Goal: Transaction & Acquisition: Purchase product/service

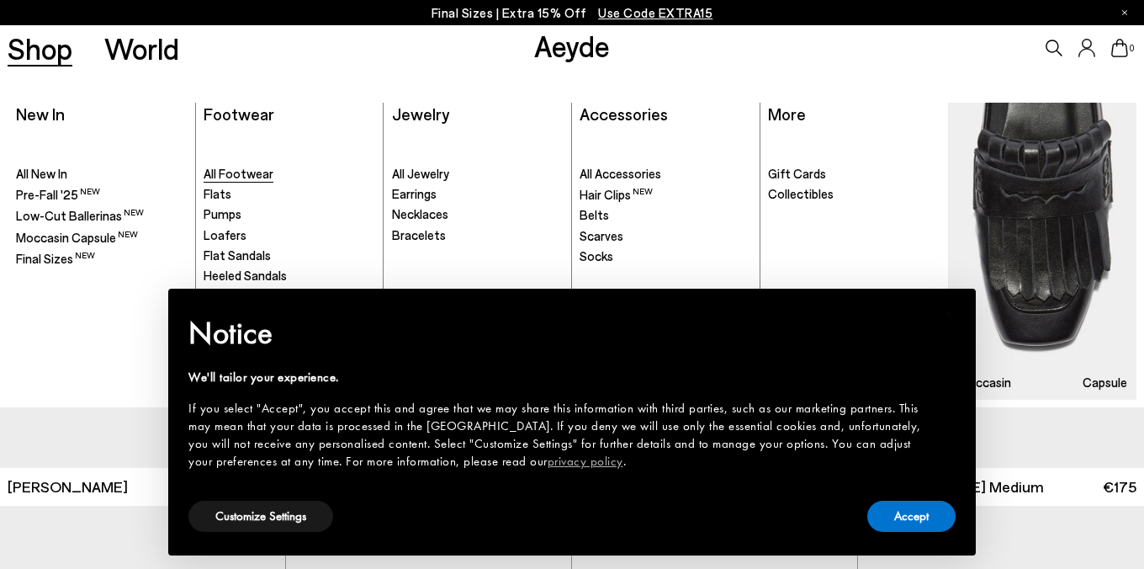
click at [233, 169] on span "All Footwear" at bounding box center [239, 173] width 70 height 15
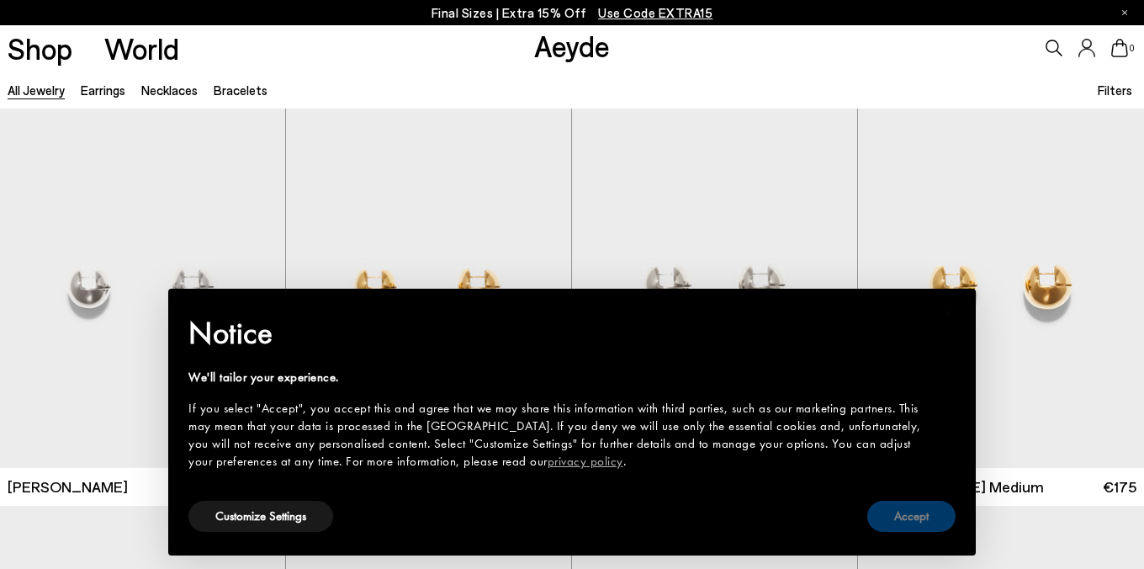
click at [915, 523] on button "Accept" at bounding box center [912, 516] width 88 height 31
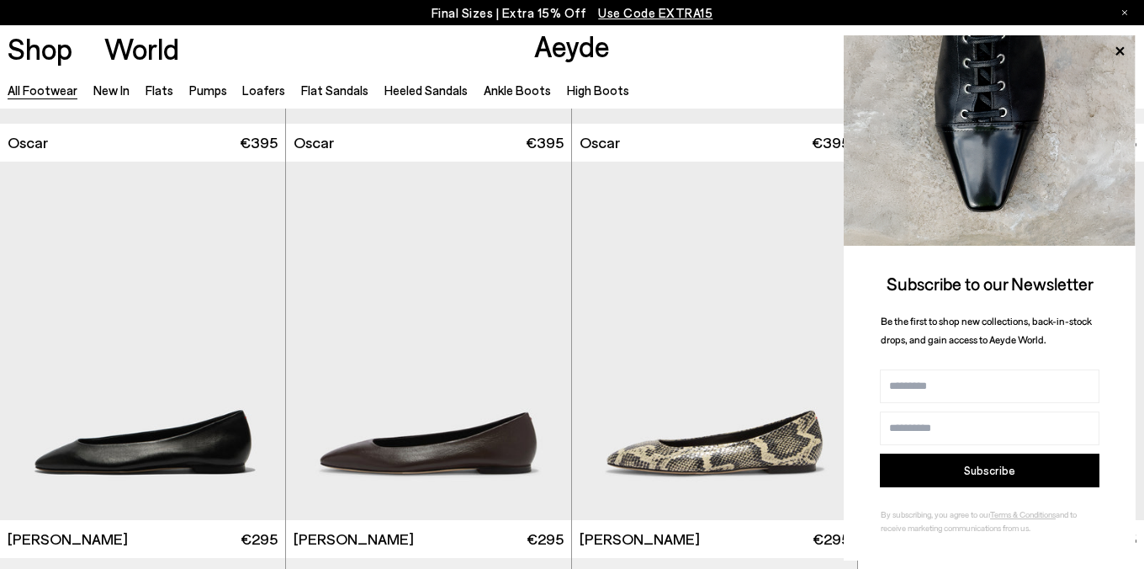
scroll to position [2332, 0]
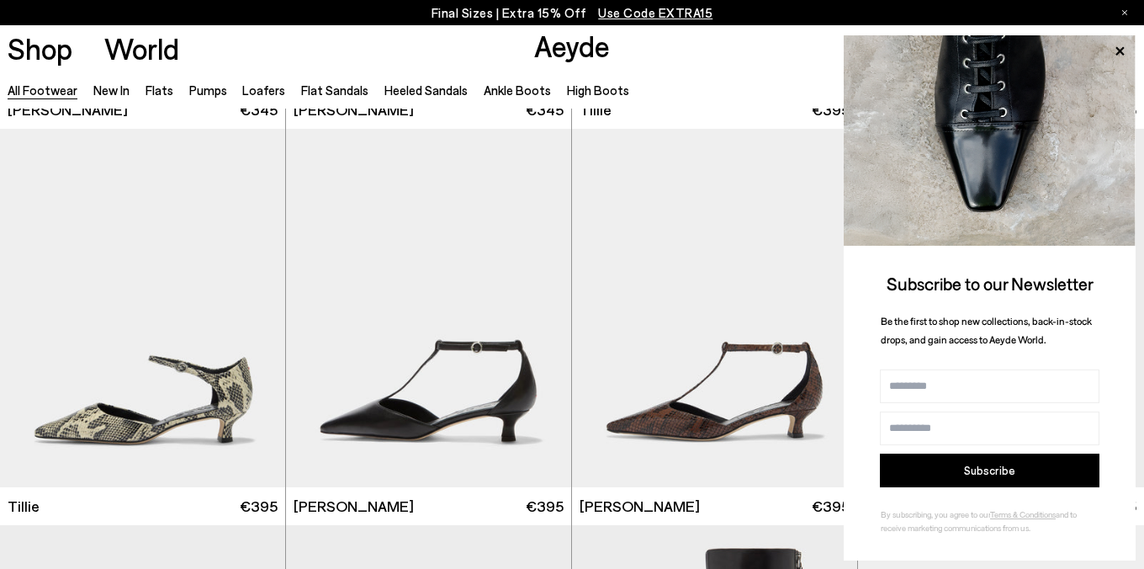
scroll to position [4353, 0]
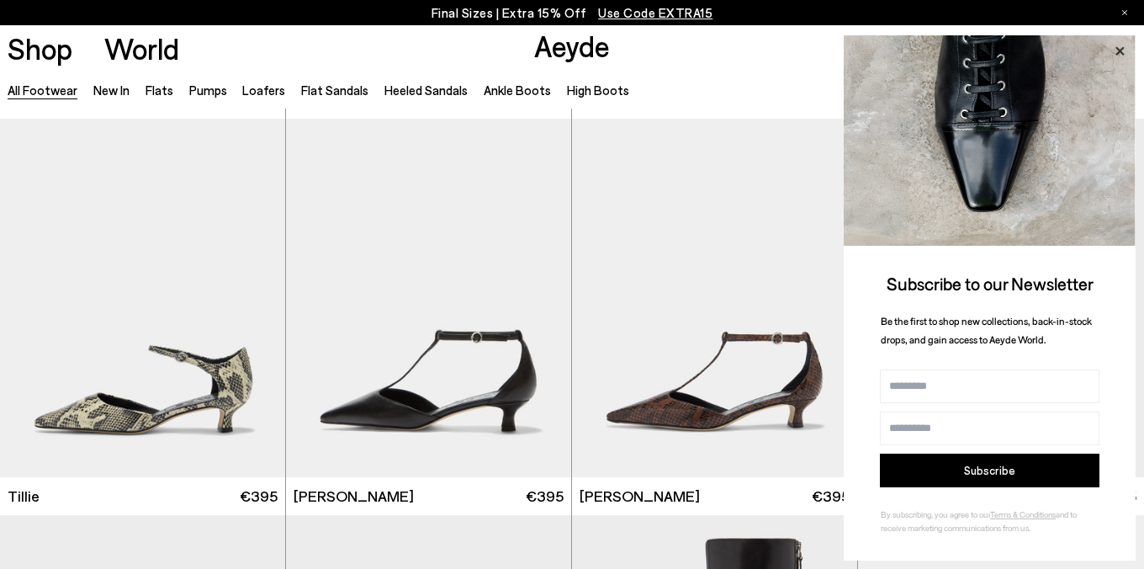
click at [1118, 48] on icon at bounding box center [1120, 50] width 8 height 8
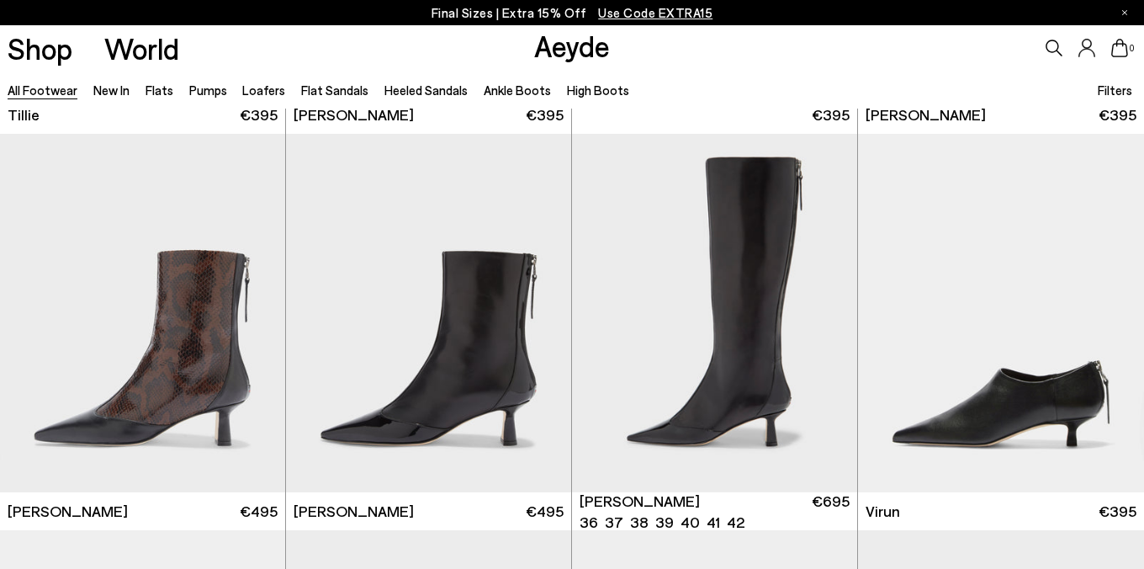
scroll to position [4762, 0]
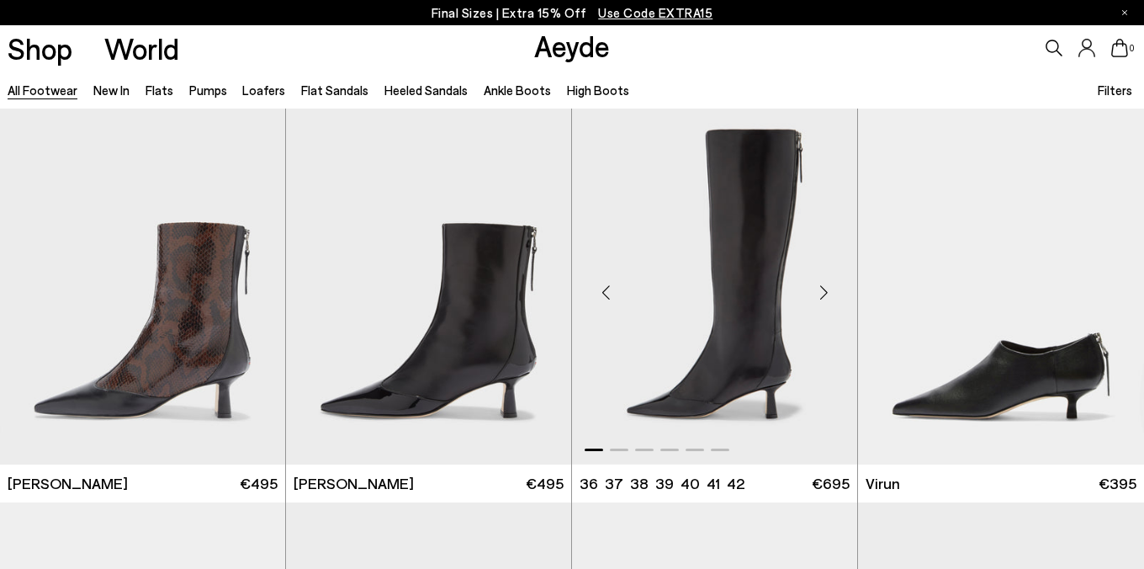
click at [827, 292] on div "Next slide" at bounding box center [824, 292] width 50 height 50
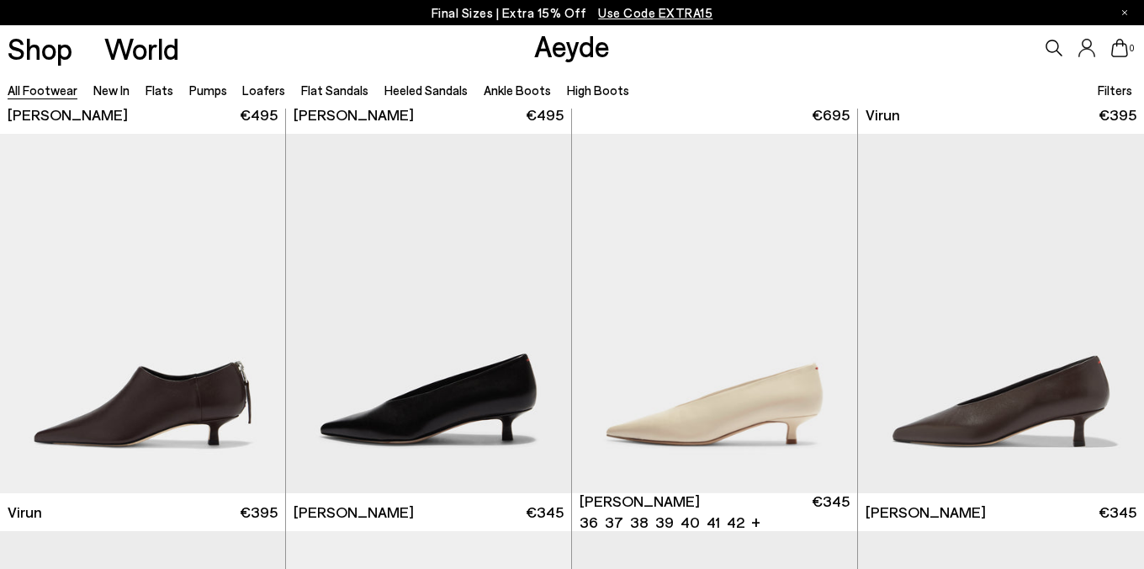
scroll to position [5135, 0]
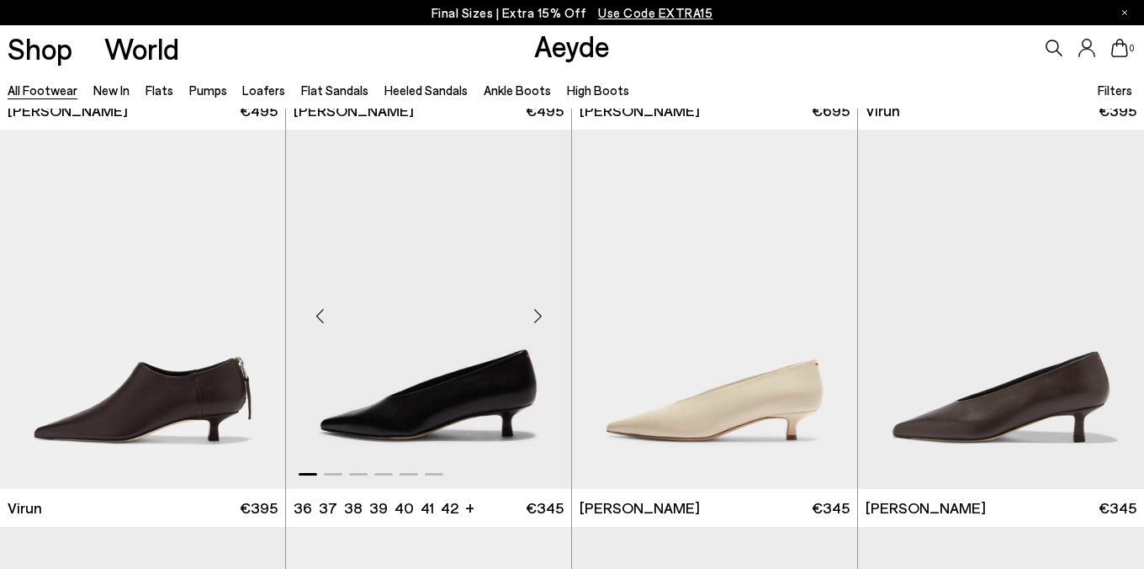
click at [541, 311] on div "Next slide" at bounding box center [537, 316] width 50 height 50
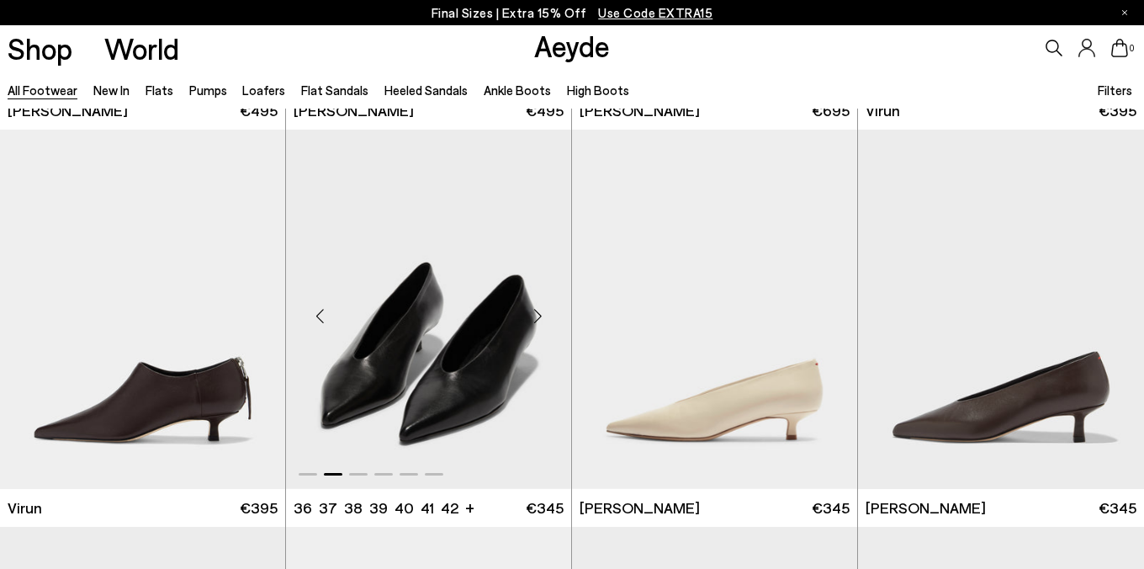
click at [541, 311] on div "Next slide" at bounding box center [537, 316] width 50 height 50
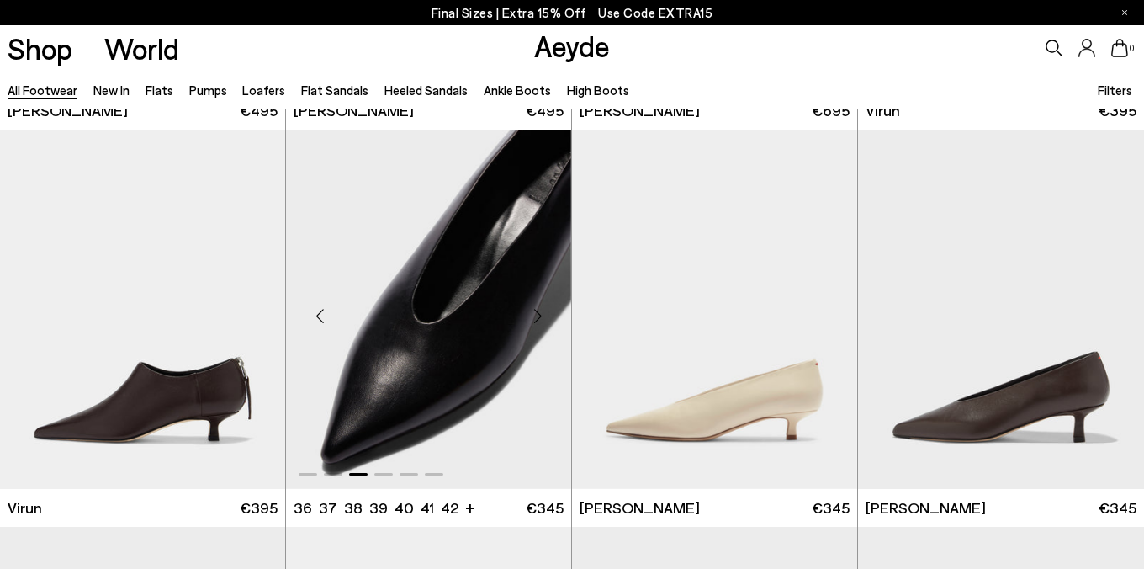
click at [541, 311] on div "Next slide" at bounding box center [537, 316] width 50 height 50
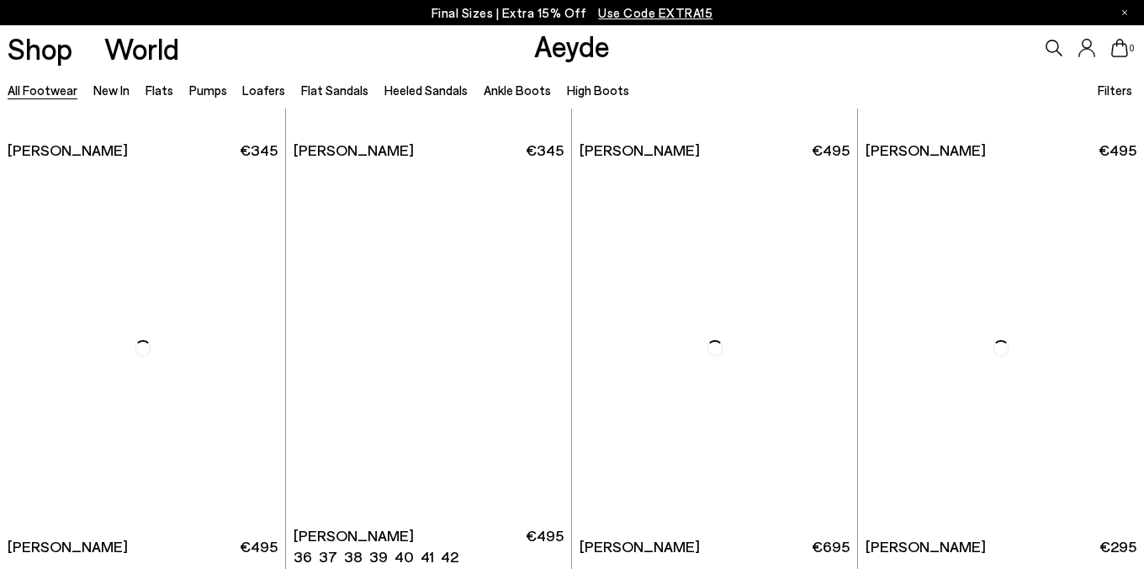
scroll to position [7874, 0]
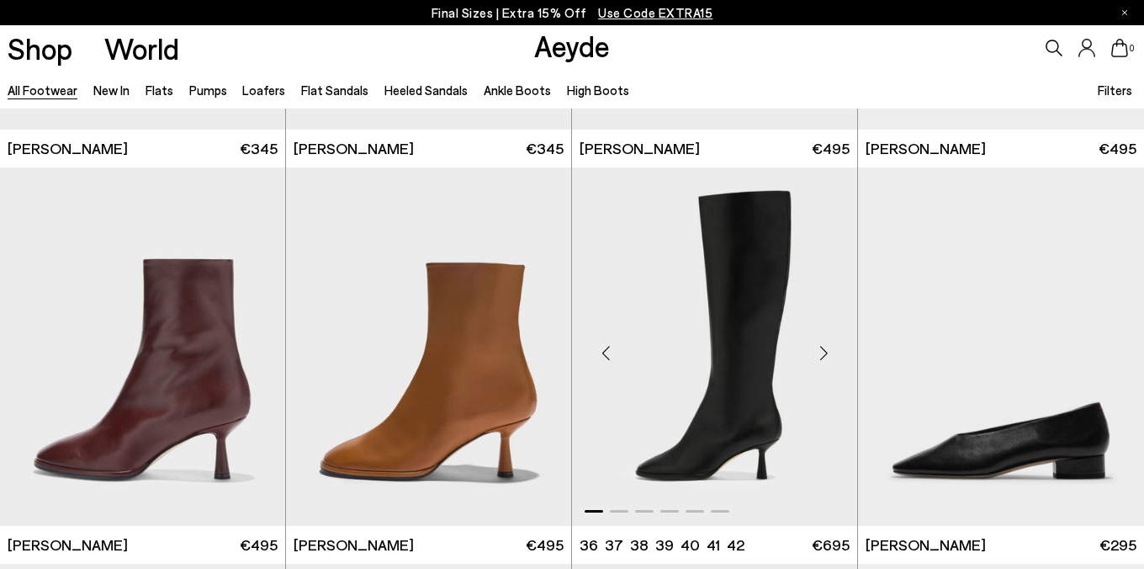
click at [826, 353] on div "Next slide" at bounding box center [824, 353] width 50 height 50
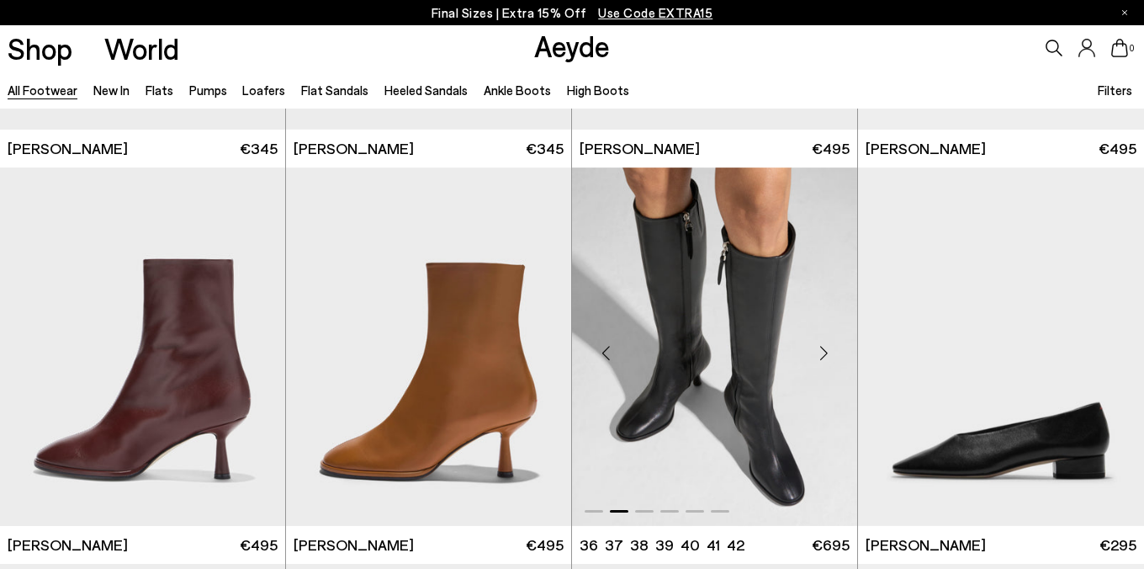
click at [826, 353] on div "Next slide" at bounding box center [824, 353] width 50 height 50
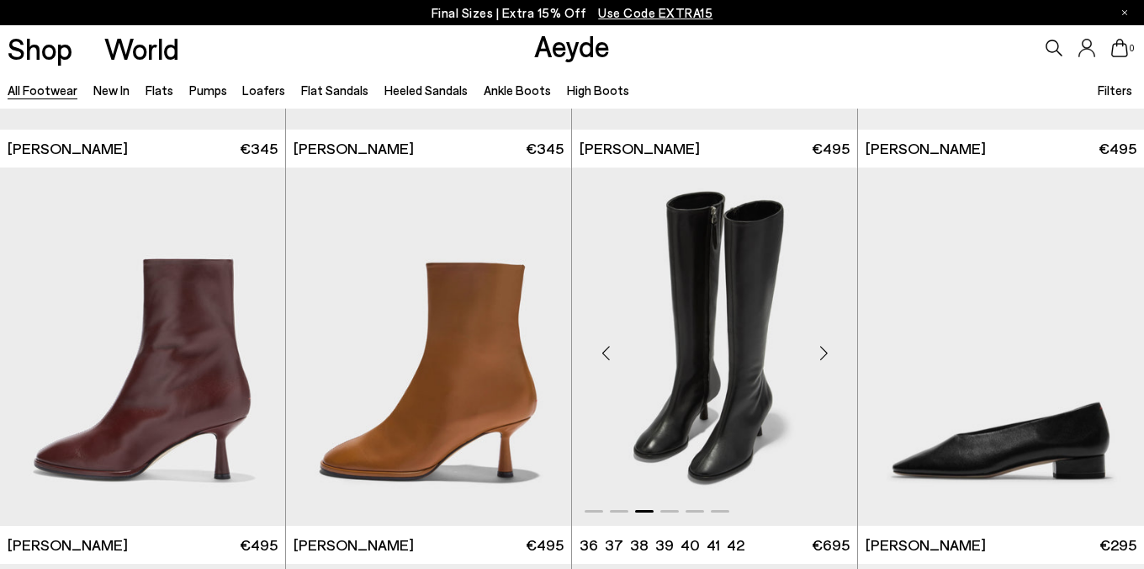
click at [826, 353] on div "Next slide" at bounding box center [824, 353] width 50 height 50
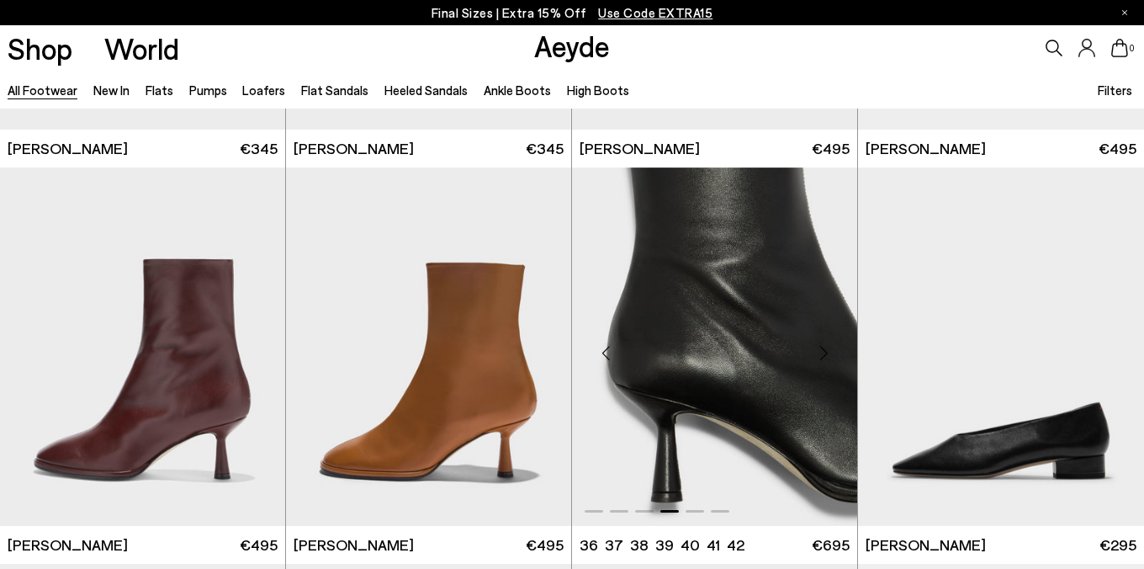
click at [826, 354] on div "Next slide" at bounding box center [824, 353] width 50 height 50
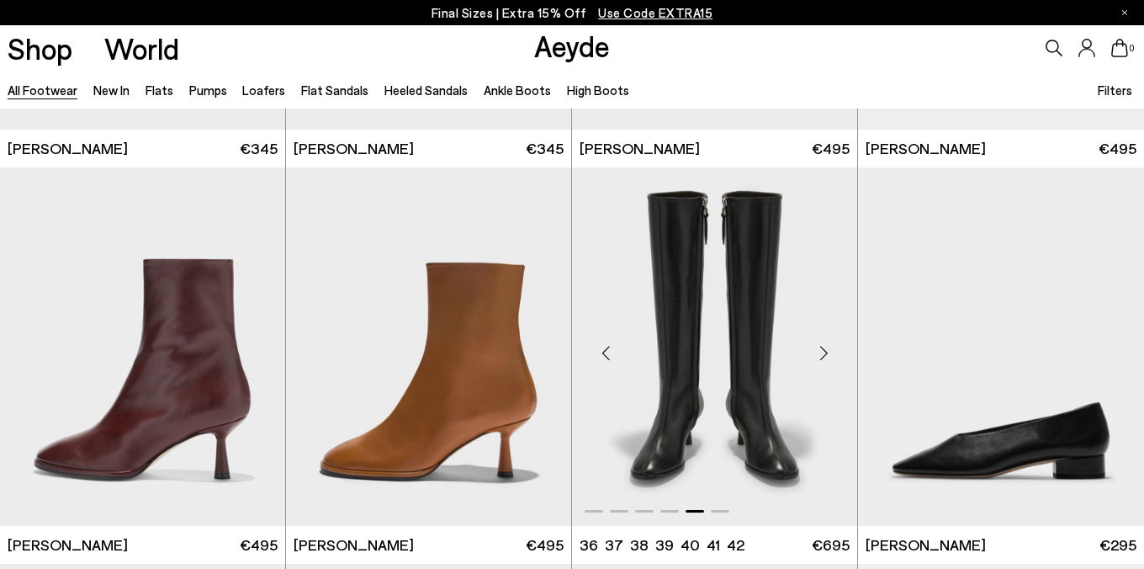
click at [826, 354] on div "Next slide" at bounding box center [824, 353] width 50 height 50
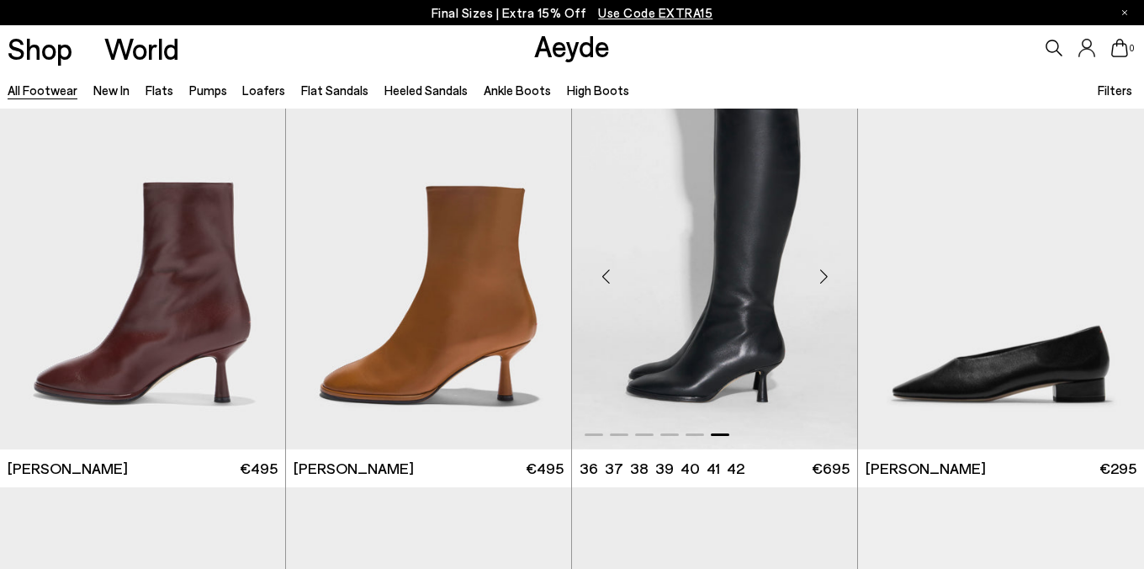
scroll to position [7966, 0]
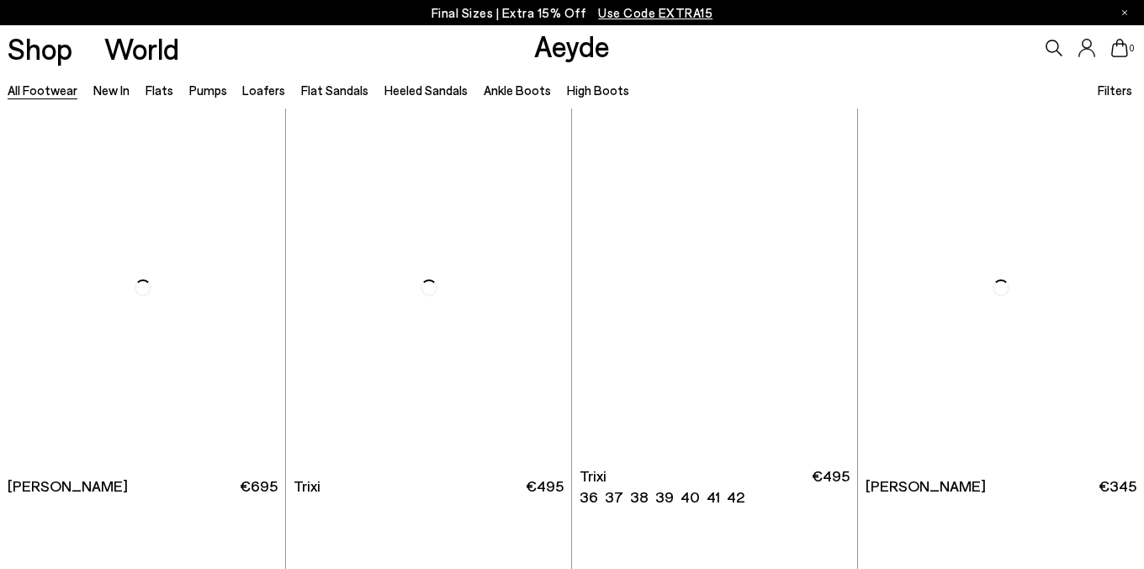
scroll to position [9921, 0]
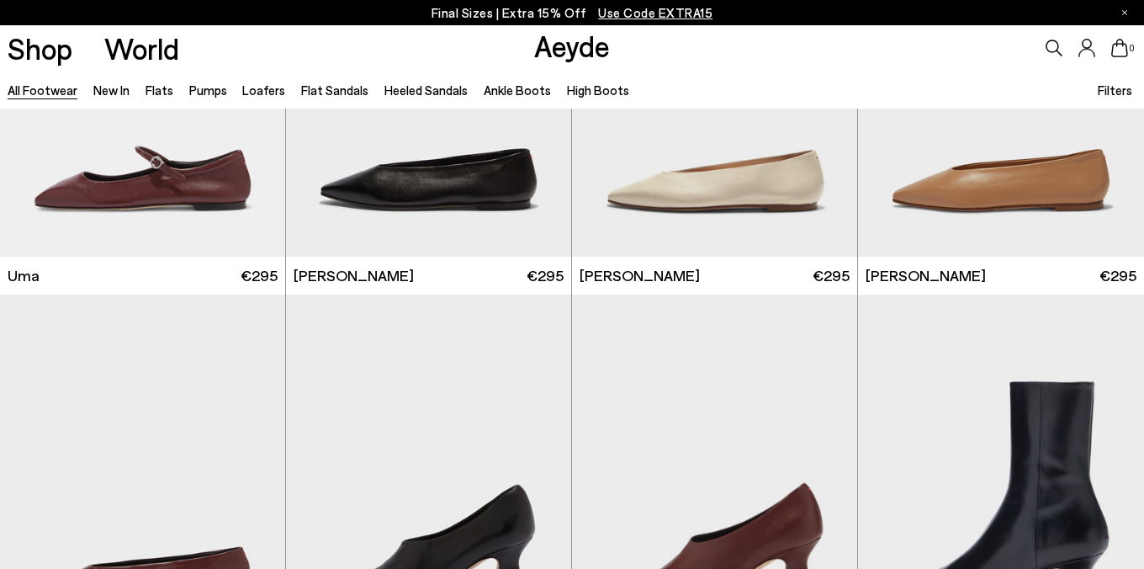
scroll to position [12712, 0]
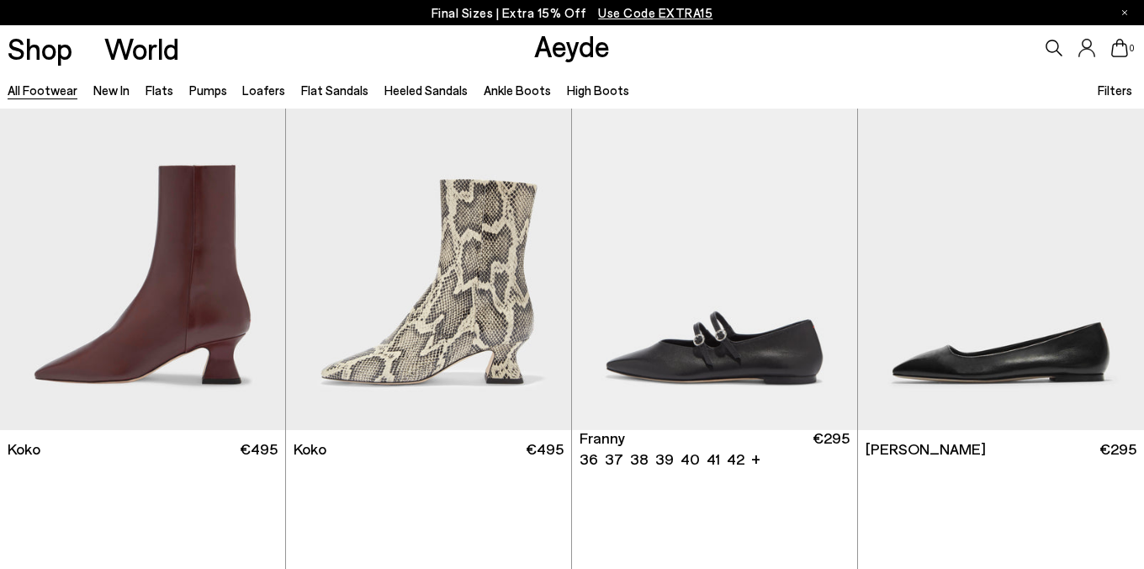
scroll to position [13237, 0]
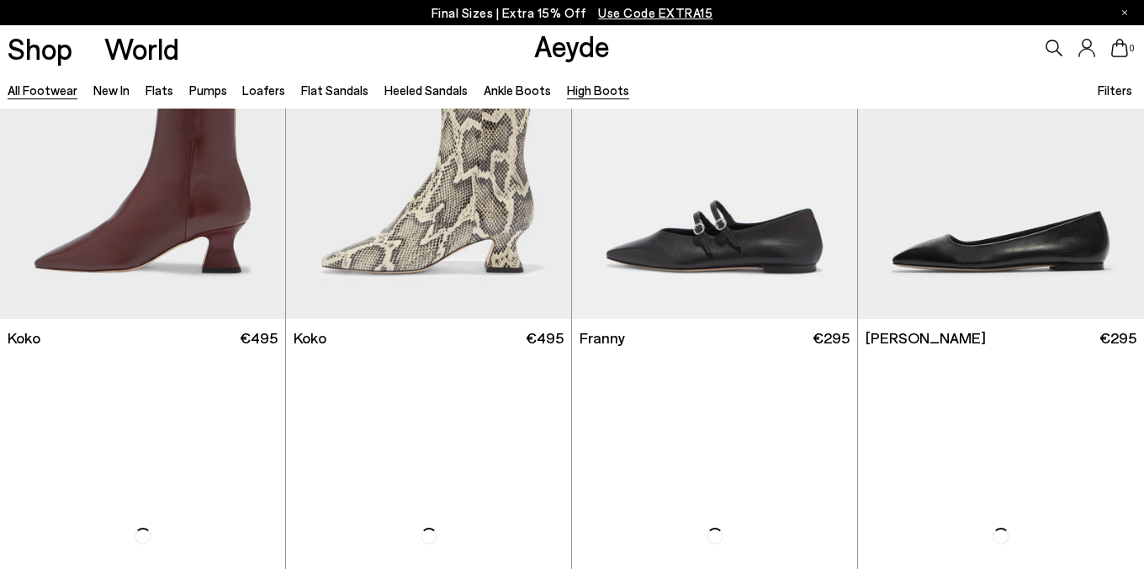
click at [593, 94] on link "High Boots" at bounding box center [598, 89] width 62 height 15
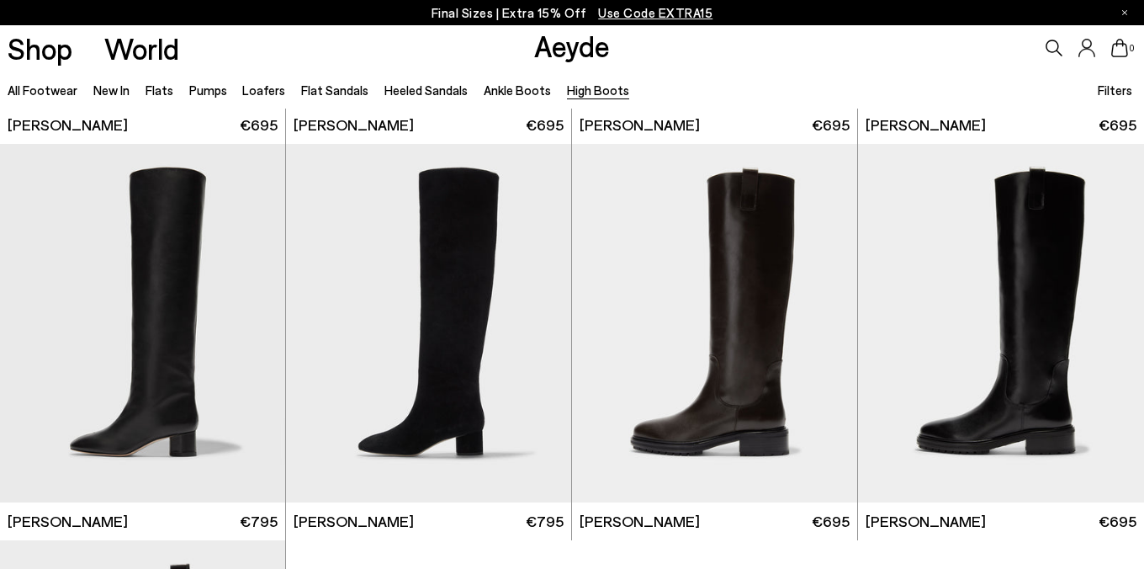
scroll to position [364, 0]
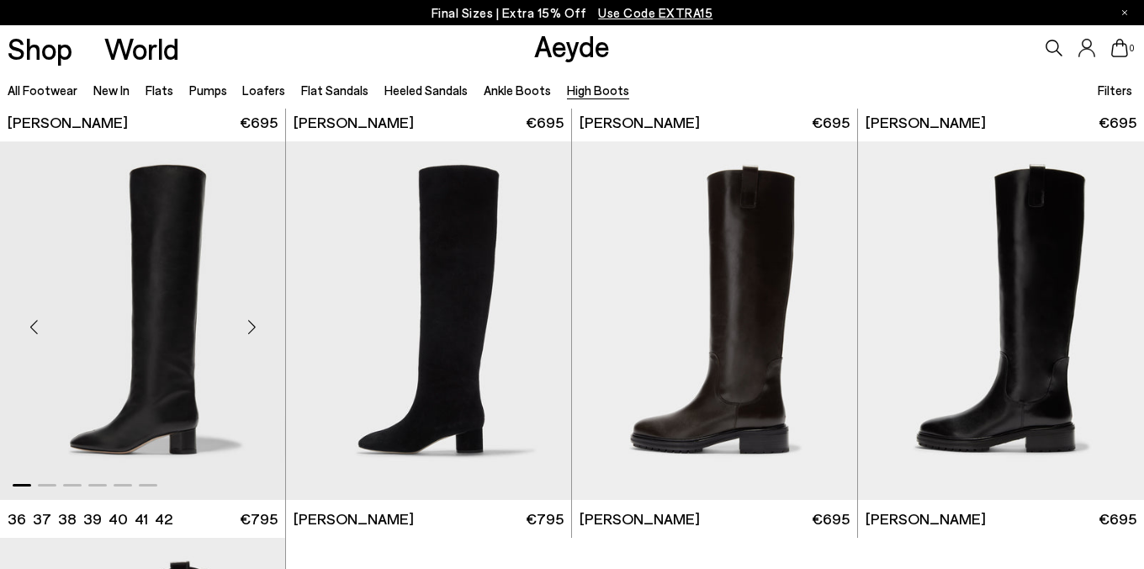
click at [252, 331] on div "Next slide" at bounding box center [251, 327] width 50 height 50
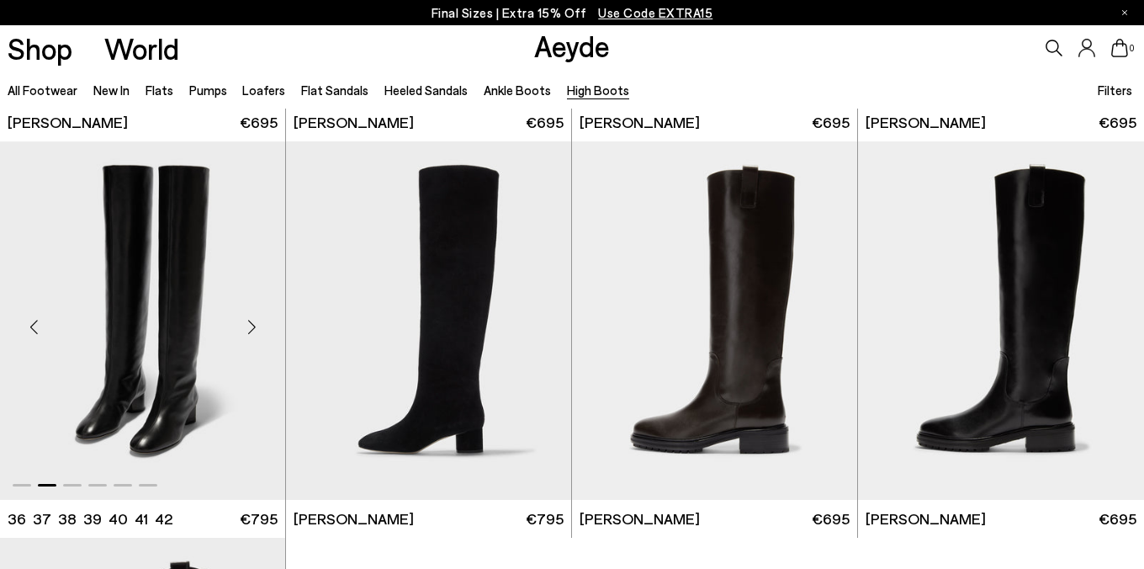
click at [251, 323] on div "Next slide" at bounding box center [251, 327] width 50 height 50
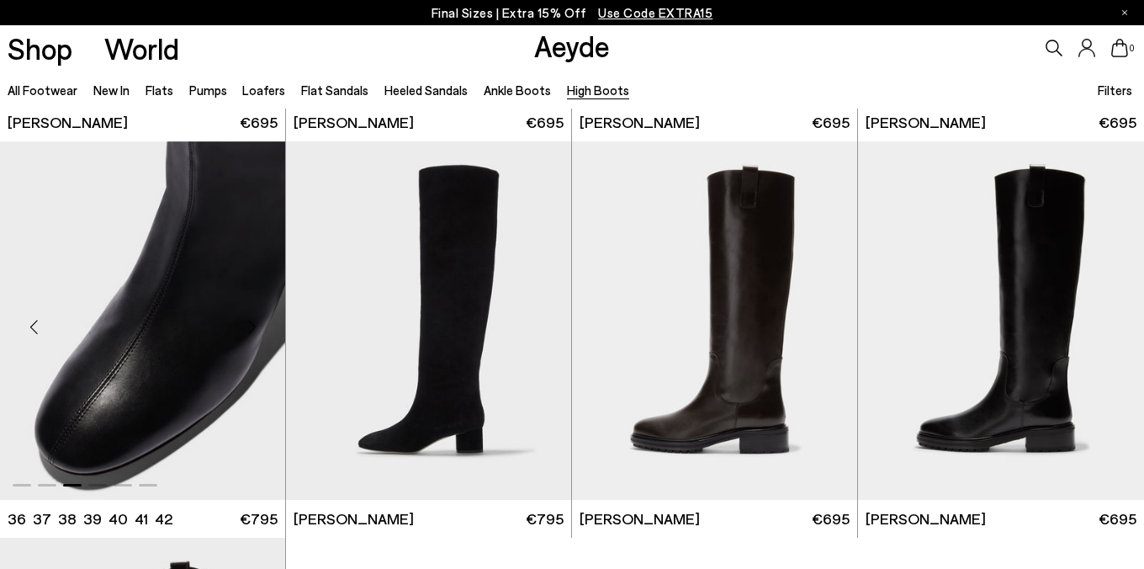
click at [251, 323] on div "Next slide" at bounding box center [251, 327] width 50 height 50
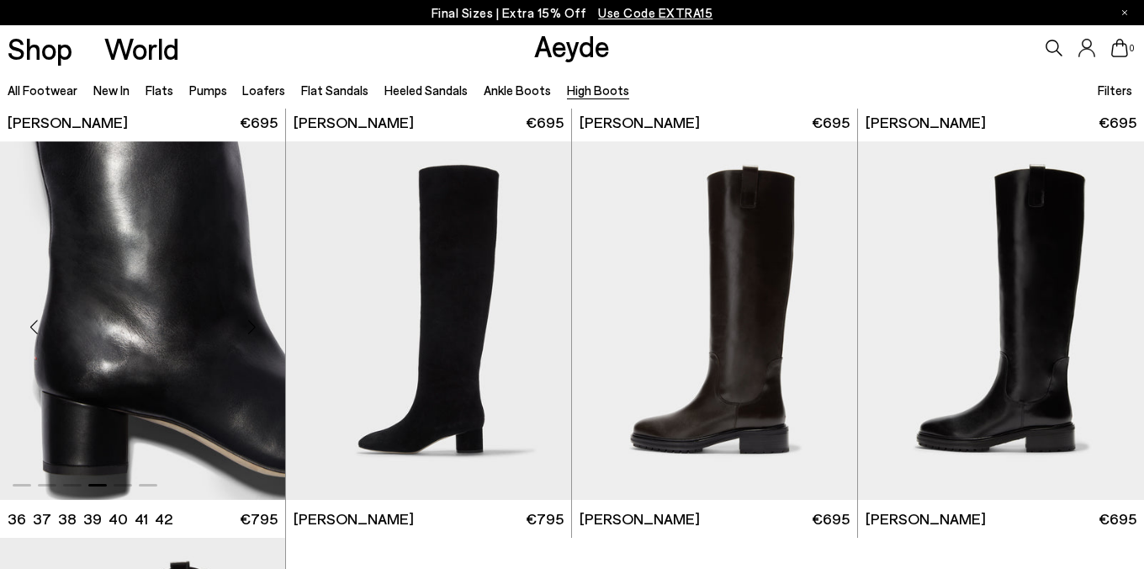
click at [251, 323] on div "Next slide" at bounding box center [251, 327] width 50 height 50
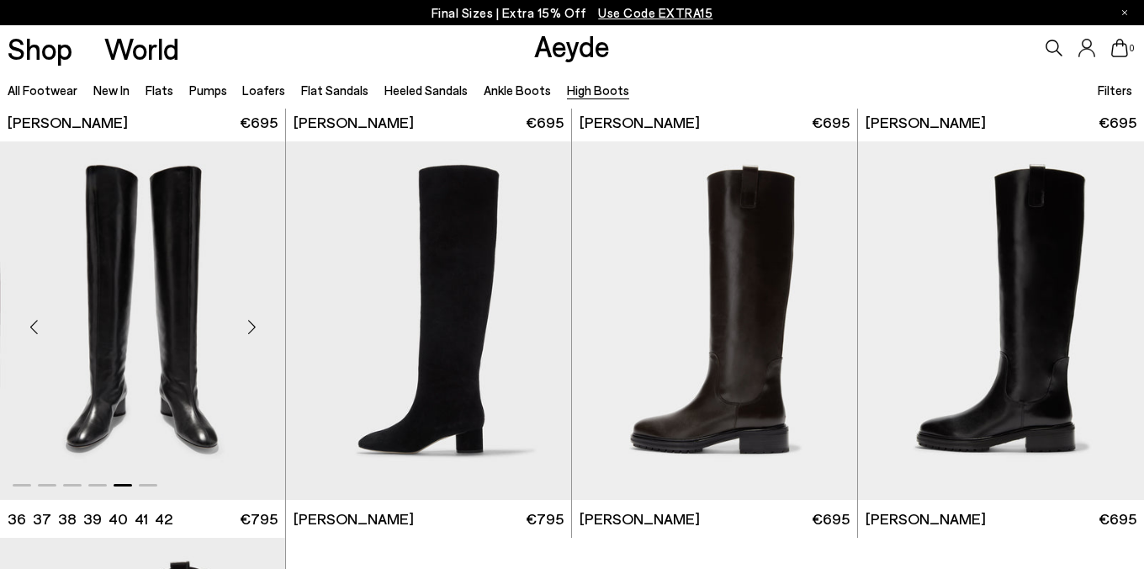
click at [251, 323] on div "Next slide" at bounding box center [251, 327] width 50 height 50
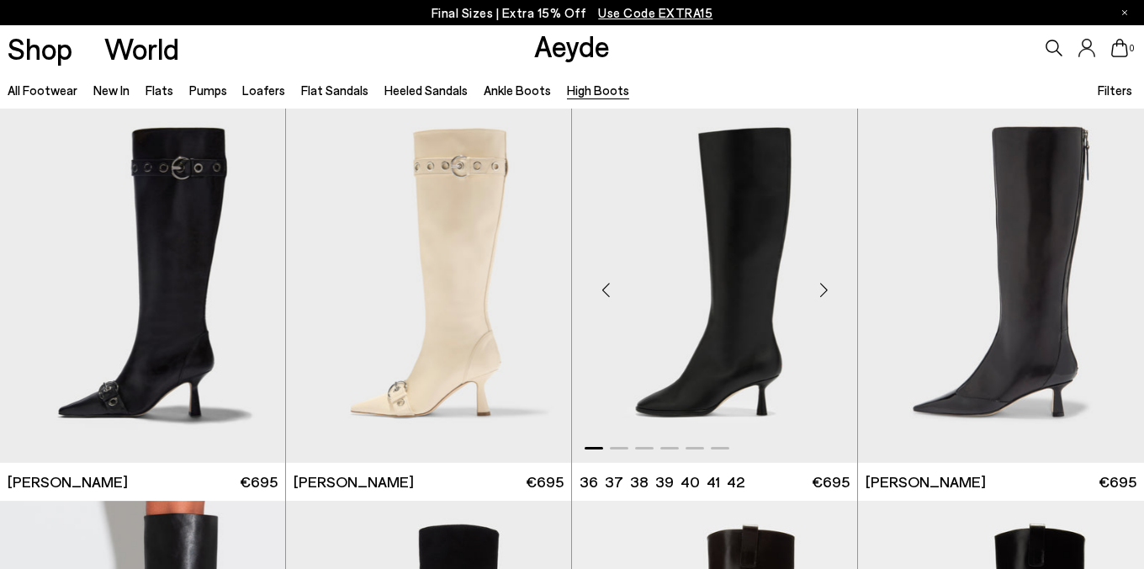
scroll to position [7, 0]
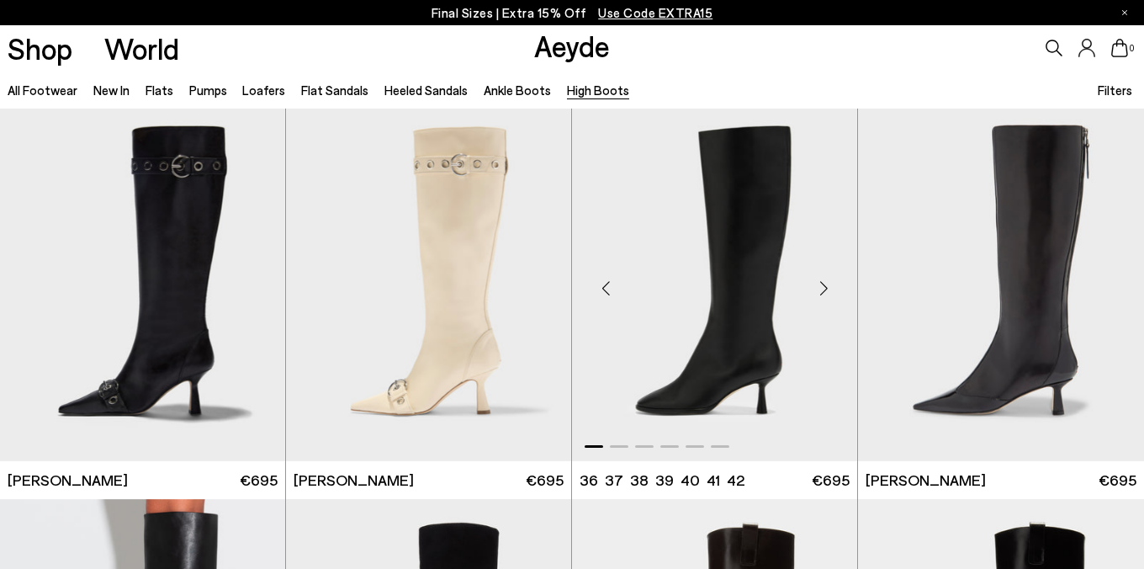
click at [822, 282] on div "Next slide" at bounding box center [824, 288] width 50 height 50
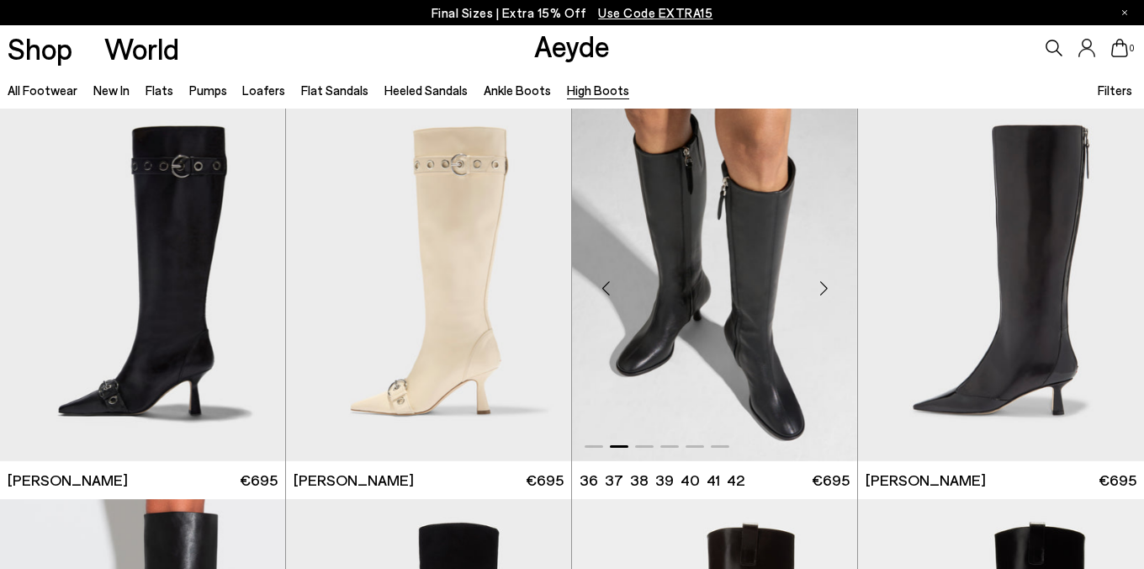
click at [822, 283] on div "Next slide" at bounding box center [824, 288] width 50 height 50
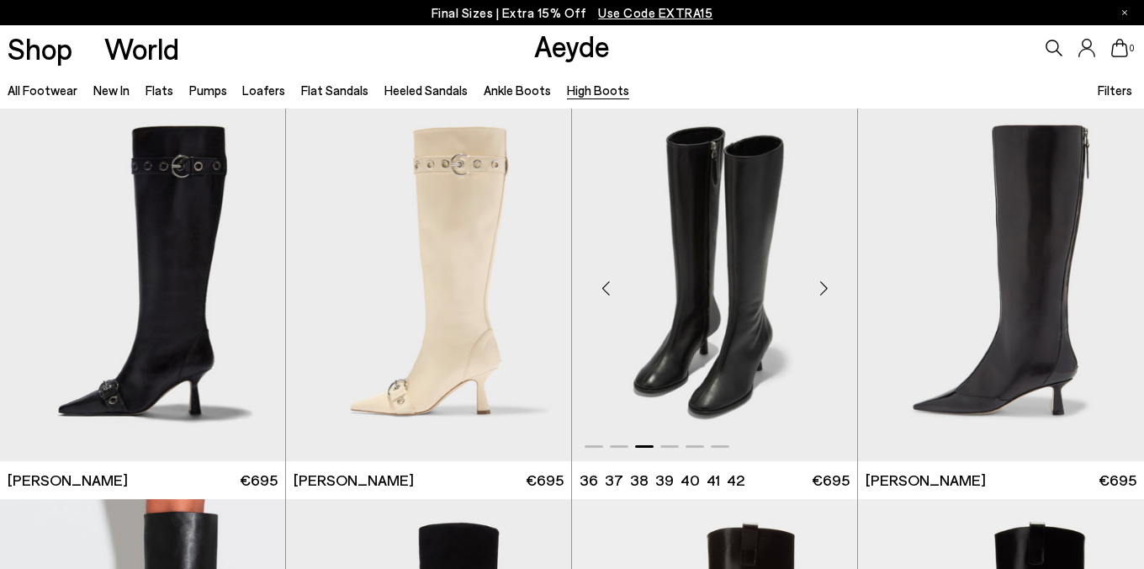
click at [822, 283] on div "Next slide" at bounding box center [824, 288] width 50 height 50
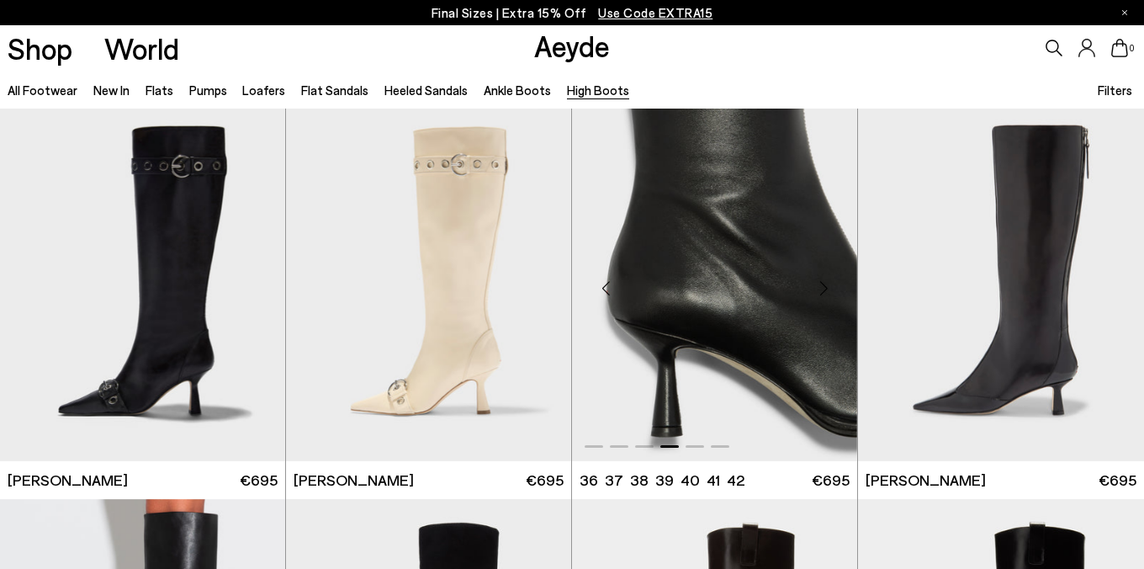
click at [822, 284] on div "Next slide" at bounding box center [824, 288] width 50 height 50
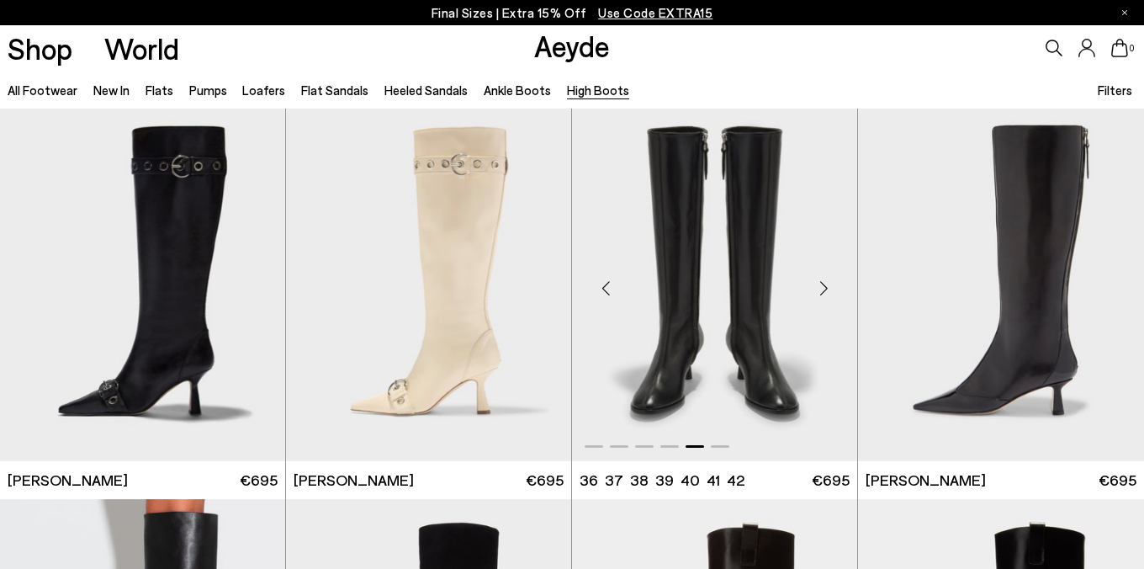
click at [822, 284] on div "Next slide" at bounding box center [824, 288] width 50 height 50
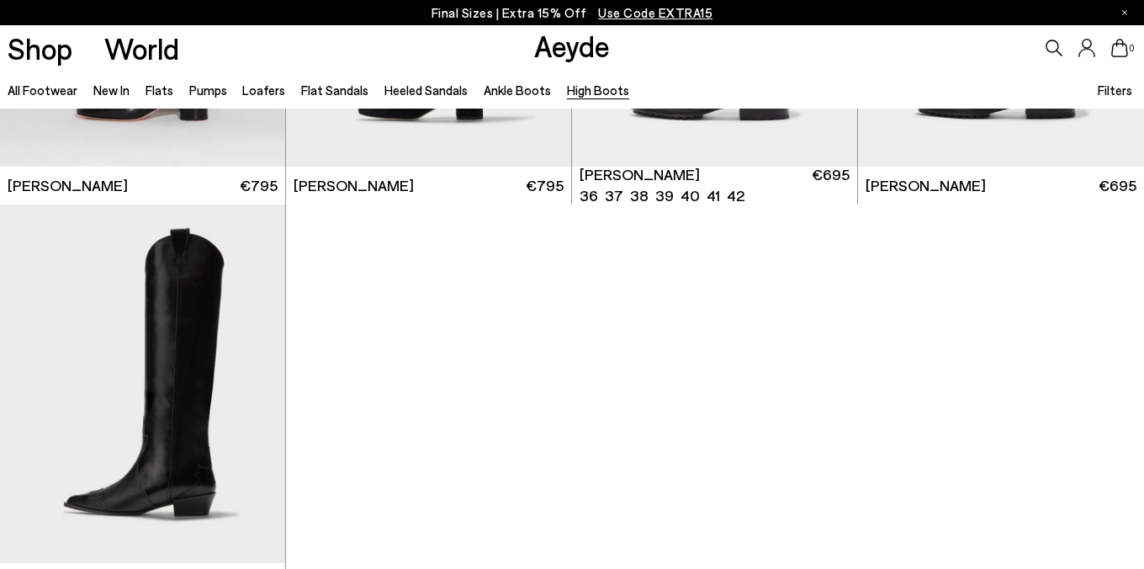
scroll to position [700, 0]
